Goal: Navigation & Orientation: Understand site structure

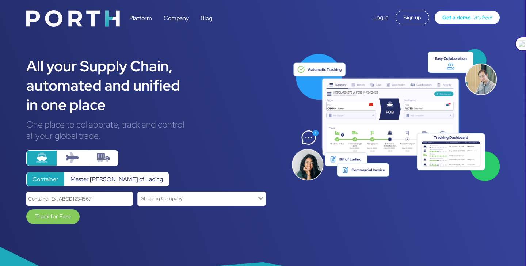
click at [140, 15] on link "Platform" at bounding box center [140, 18] width 23 height 8
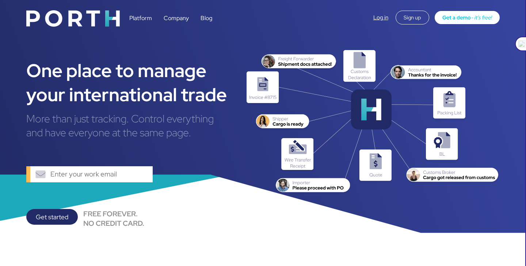
click at [169, 19] on link "Company" at bounding box center [176, 18] width 25 height 8
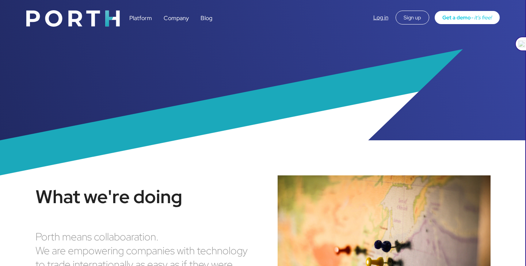
click at [110, 19] on img at bounding box center [73, 18] width 94 height 16
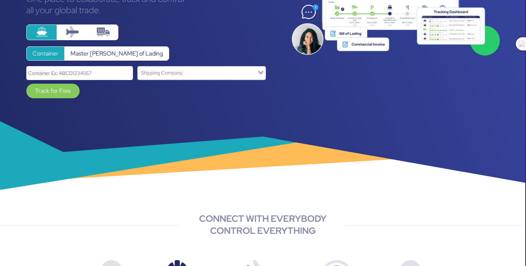
scroll to position [32, 0]
